Goal: Information Seeking & Learning: Find specific page/section

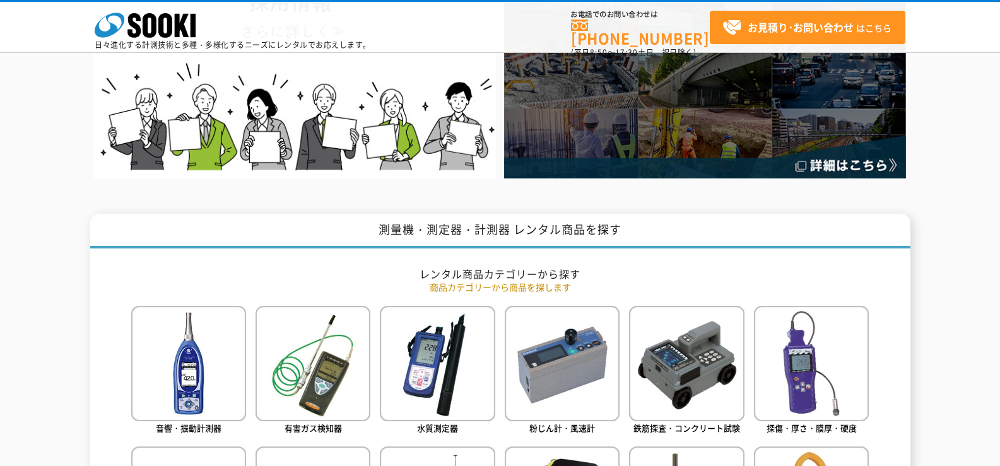
scroll to position [442, 0]
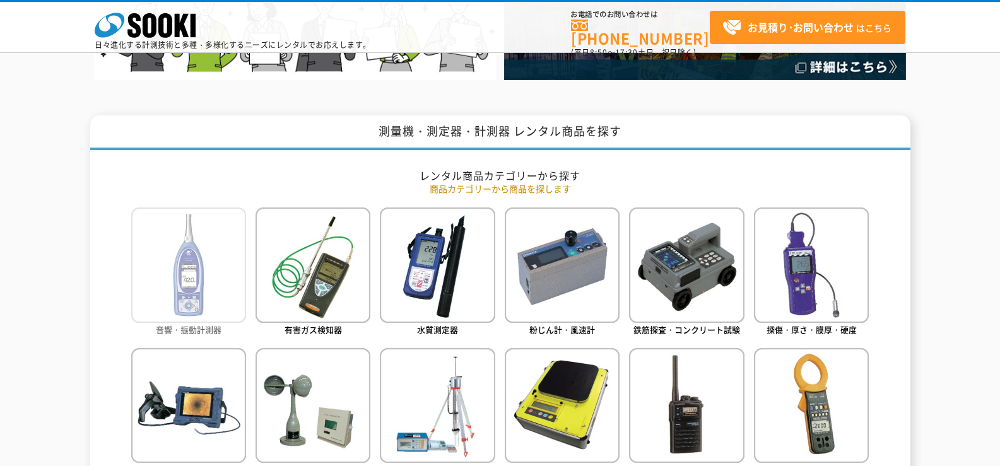
click at [202, 286] on img at bounding box center [188, 265] width 115 height 115
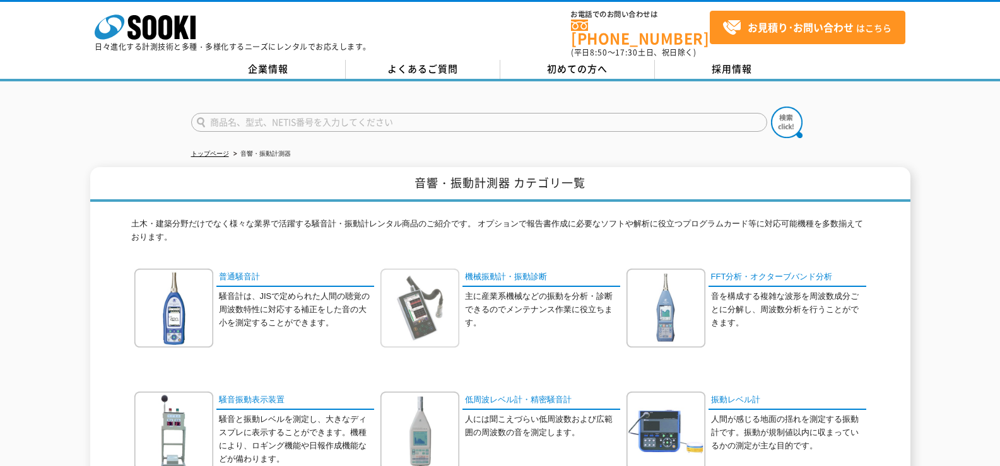
click at [433, 285] on img at bounding box center [419, 308] width 79 height 79
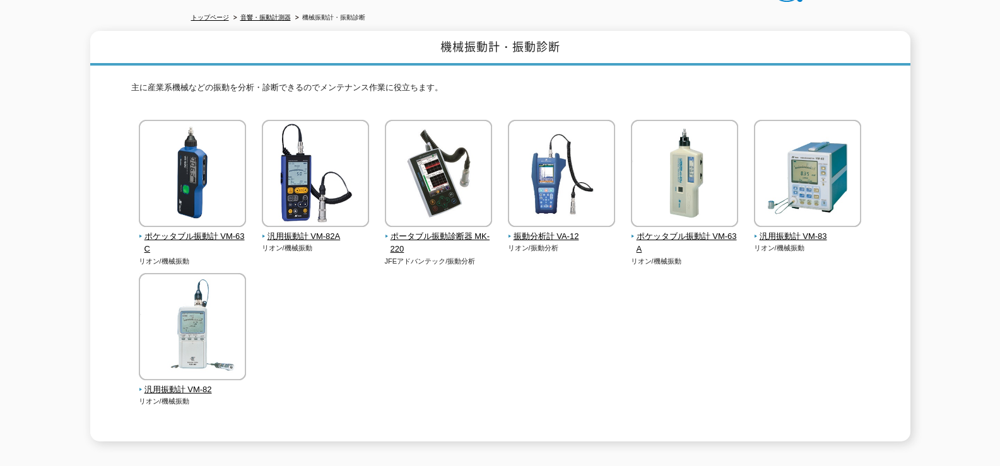
scroll to position [126, 0]
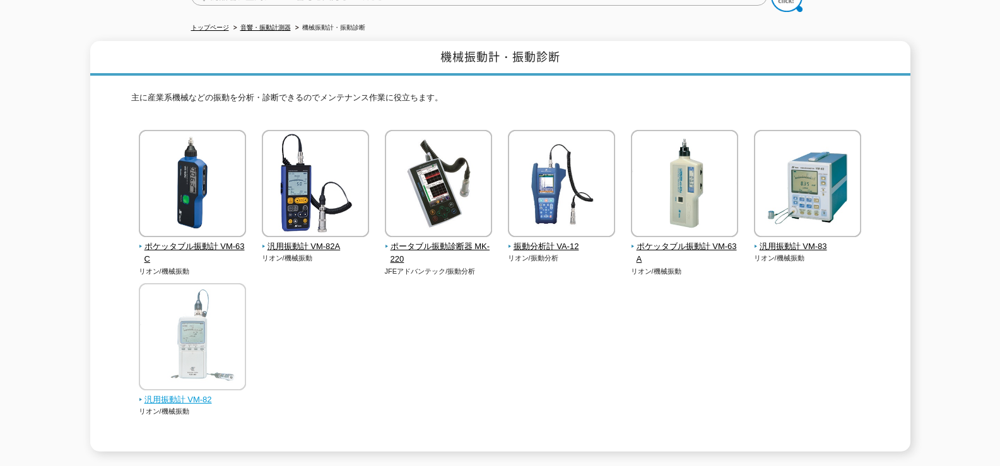
click at [190, 367] on img at bounding box center [192, 338] width 107 height 110
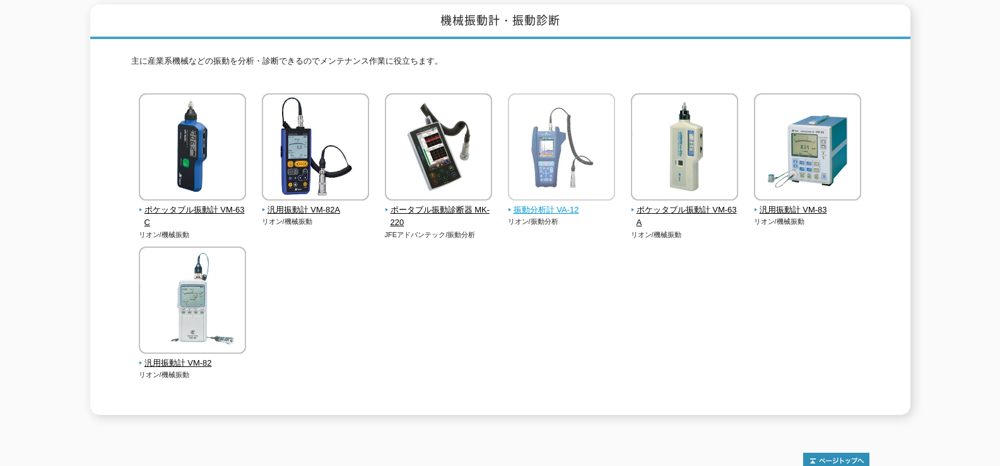
scroll to position [157, 0]
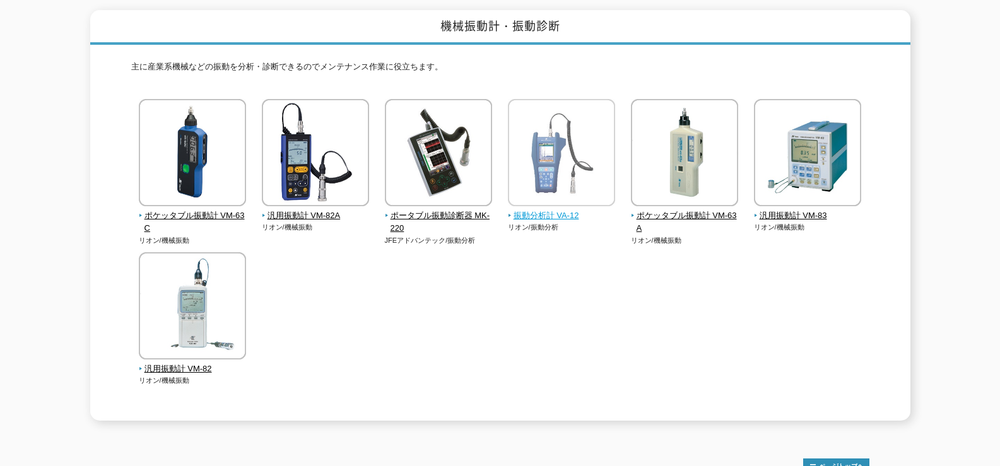
click at [567, 164] on img at bounding box center [561, 154] width 107 height 110
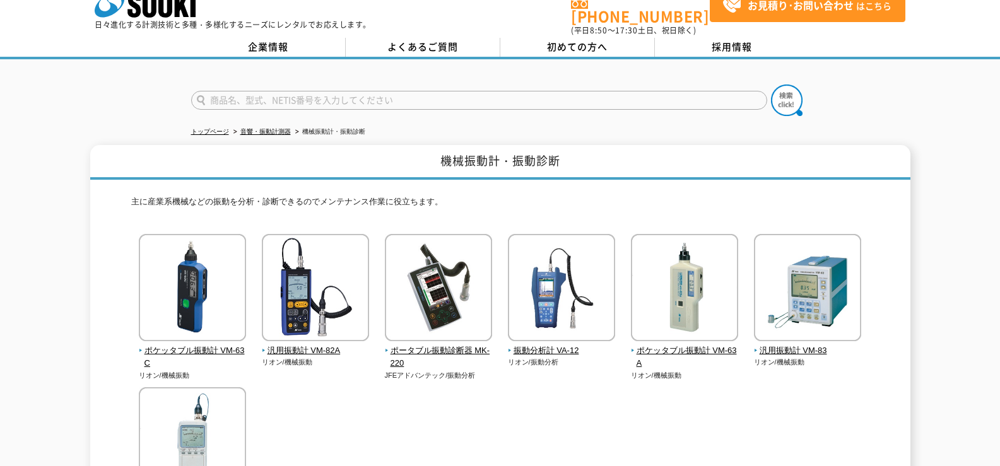
scroll to position [0, 0]
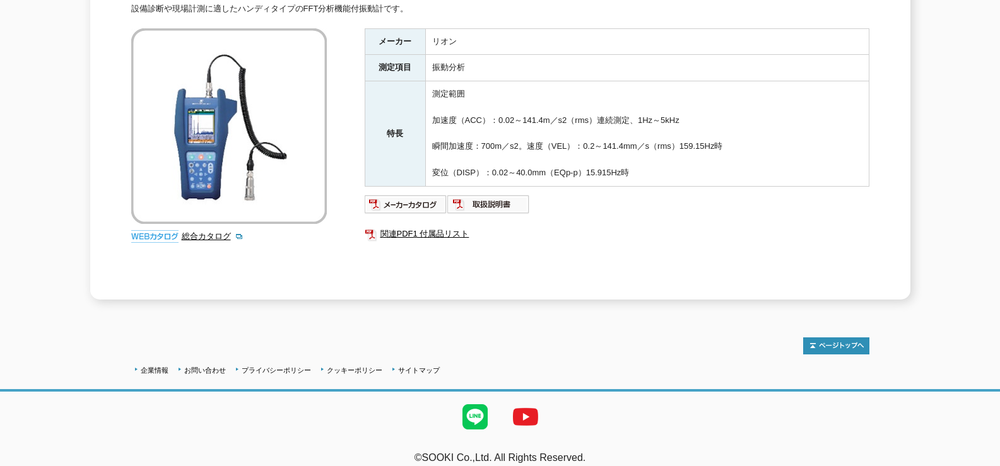
scroll to position [211, 0]
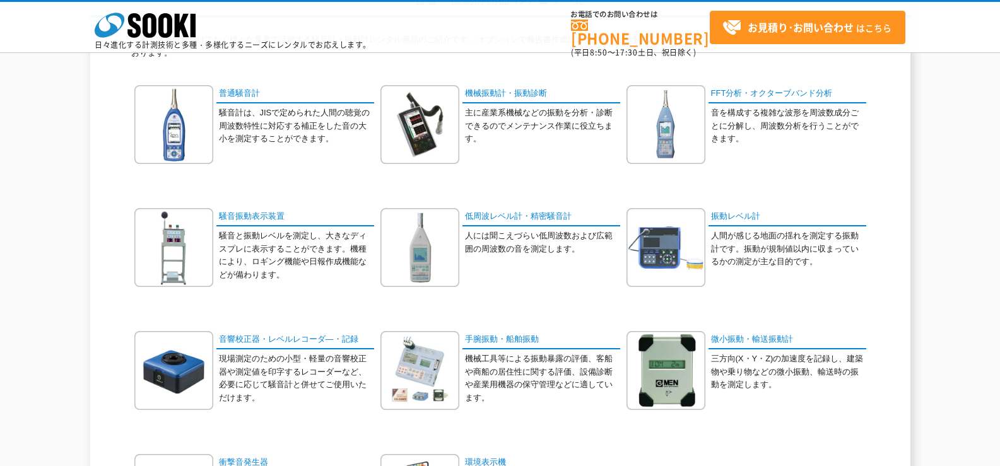
scroll to position [126, 0]
click at [429, 125] on img at bounding box center [419, 124] width 79 height 79
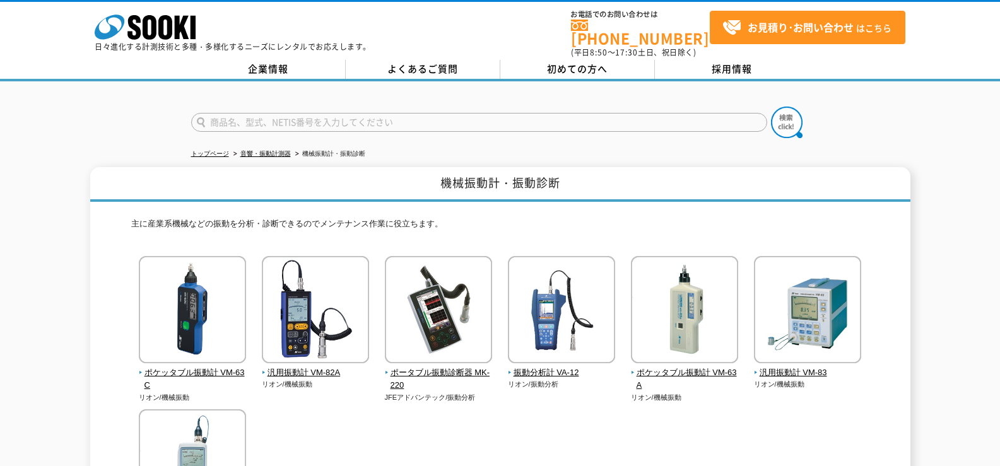
click at [219, 120] on input "text" at bounding box center [479, 122] width 576 height 19
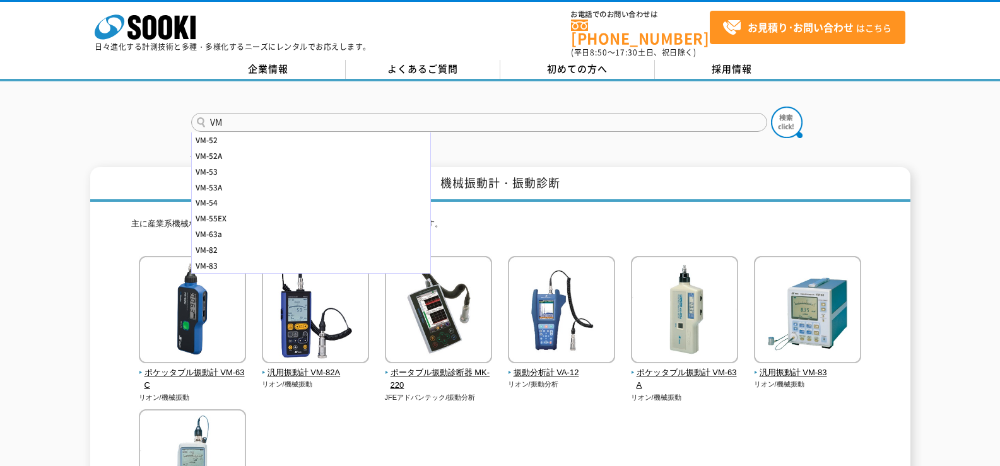
click at [254, 113] on input "VM" at bounding box center [479, 122] width 576 height 19
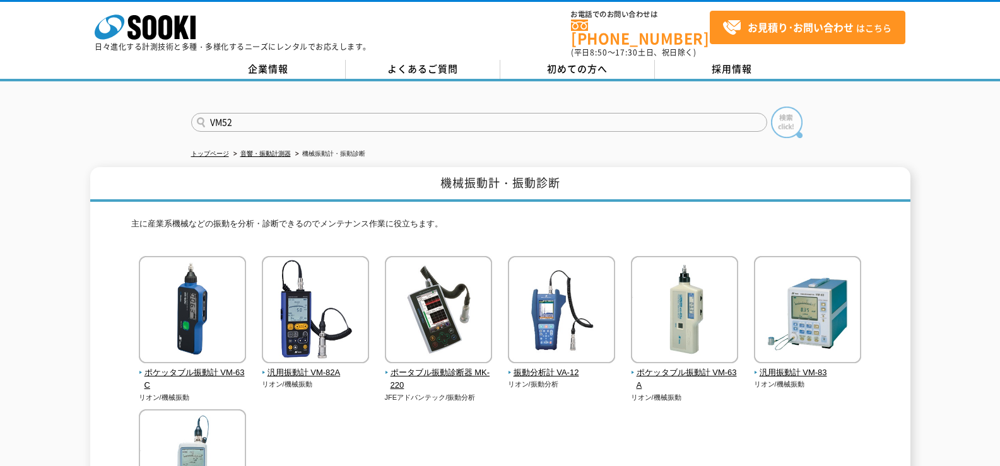
click at [784, 114] on img at bounding box center [787, 123] width 32 height 32
click at [245, 113] on input "VM52" at bounding box center [479, 122] width 576 height 19
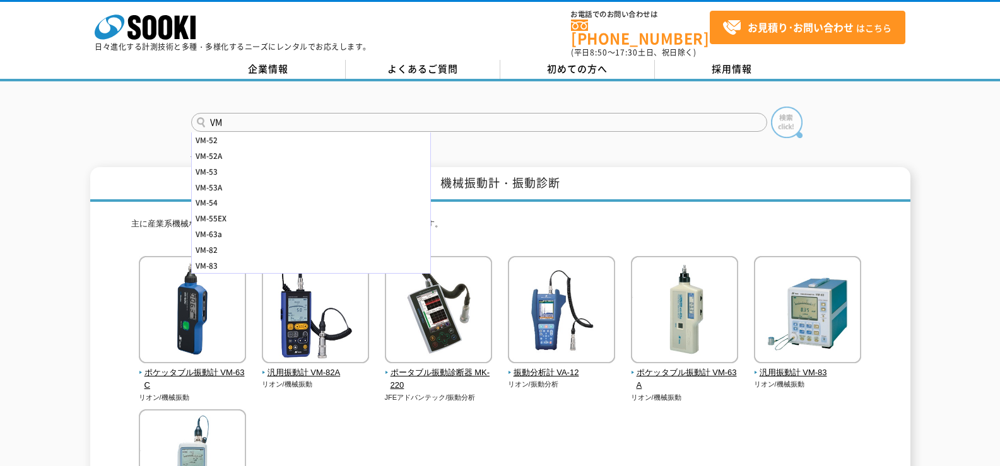
type input "VM"
click at [782, 116] on img at bounding box center [787, 123] width 32 height 32
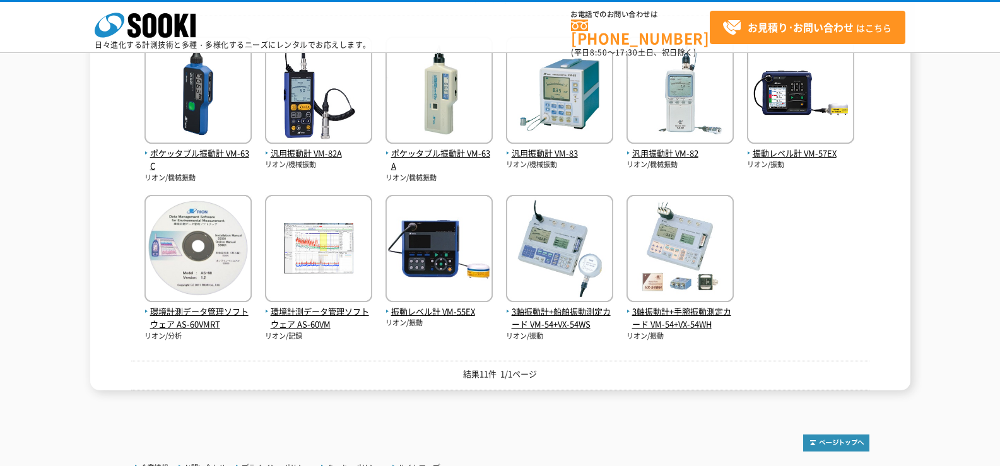
scroll to position [252, 0]
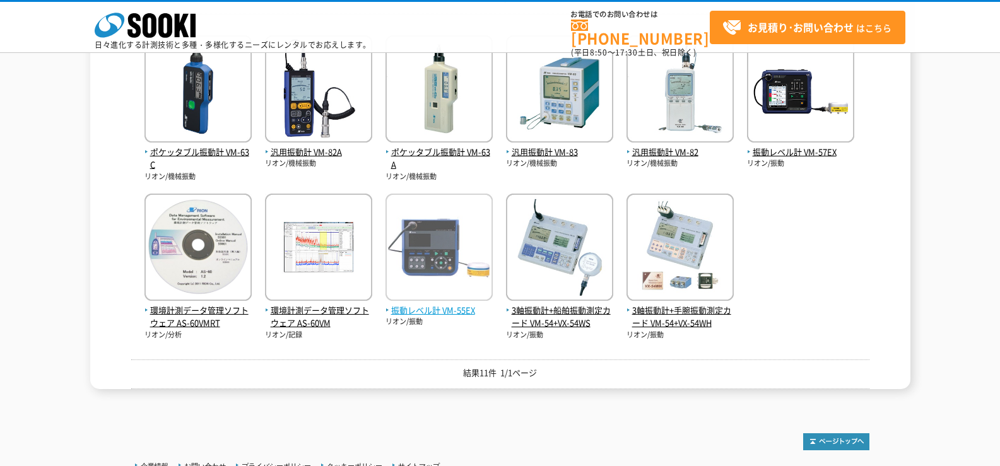
click at [453, 277] on img at bounding box center [438, 249] width 107 height 110
